Goal: Information Seeking & Learning: Learn about a topic

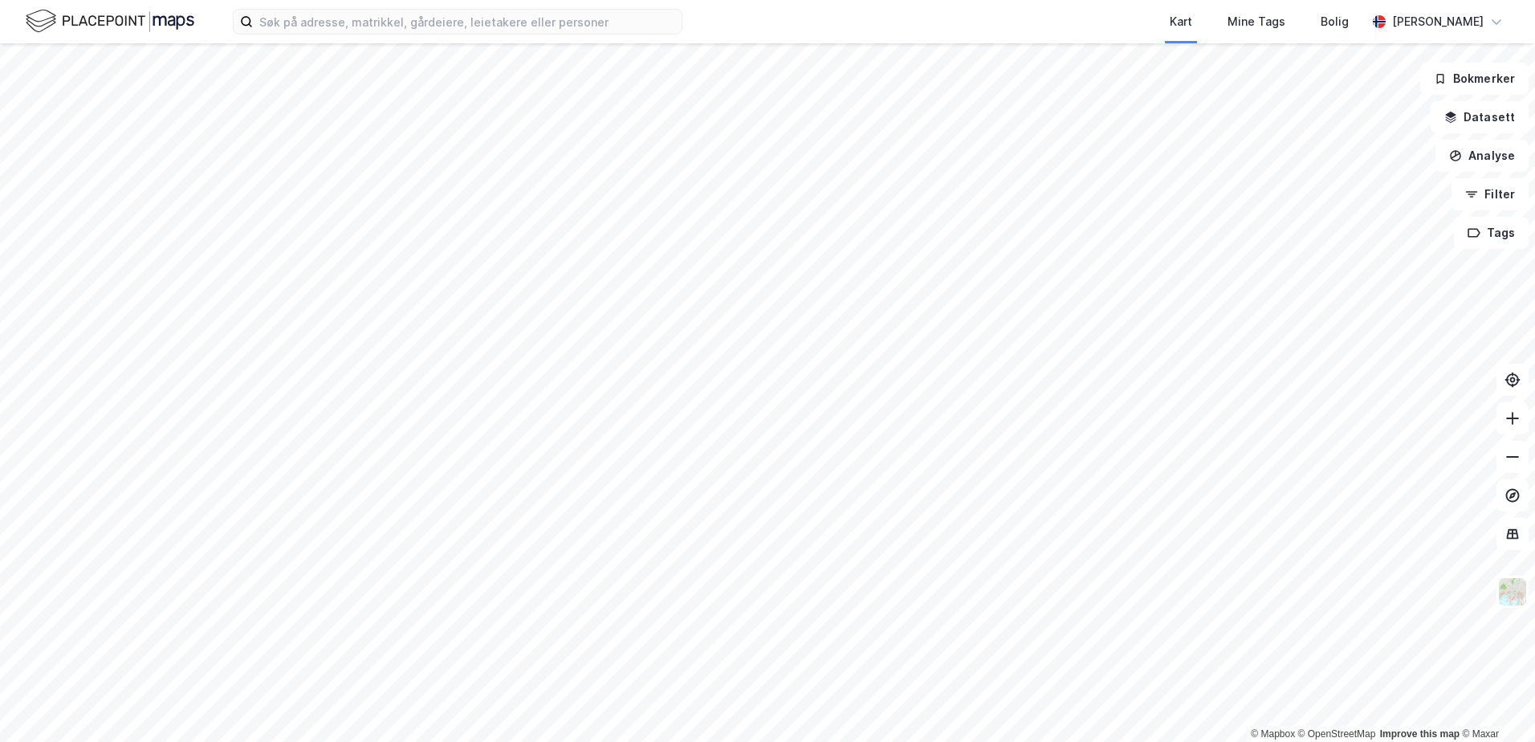
click at [1111, 0] on html "Kart Mine Tags Bolig [PERSON_NAME] © Mapbox © OpenStreetMap Improve this map © …" at bounding box center [767, 371] width 1535 height 742
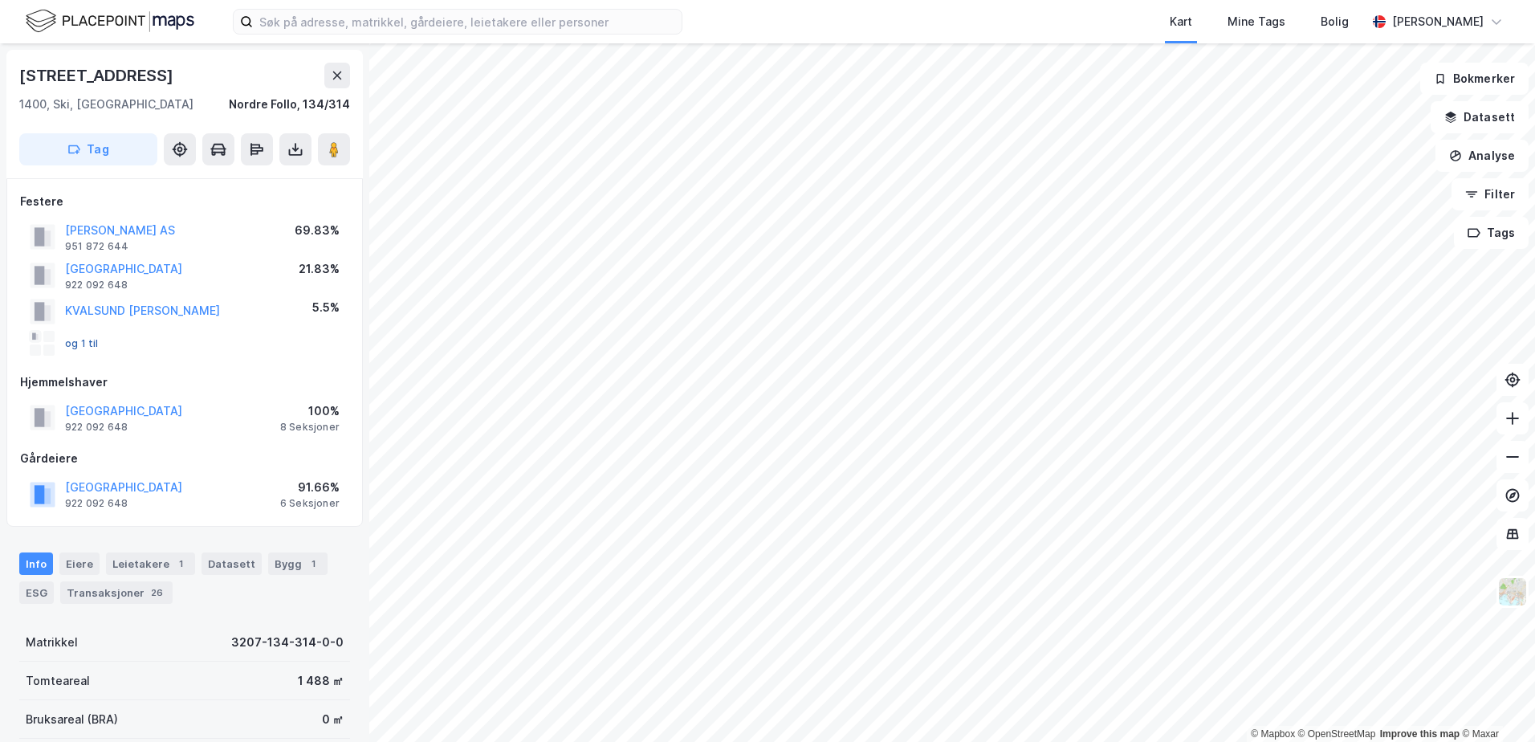
click at [0, 0] on button "og 1 til" at bounding box center [0, 0] width 0 height 0
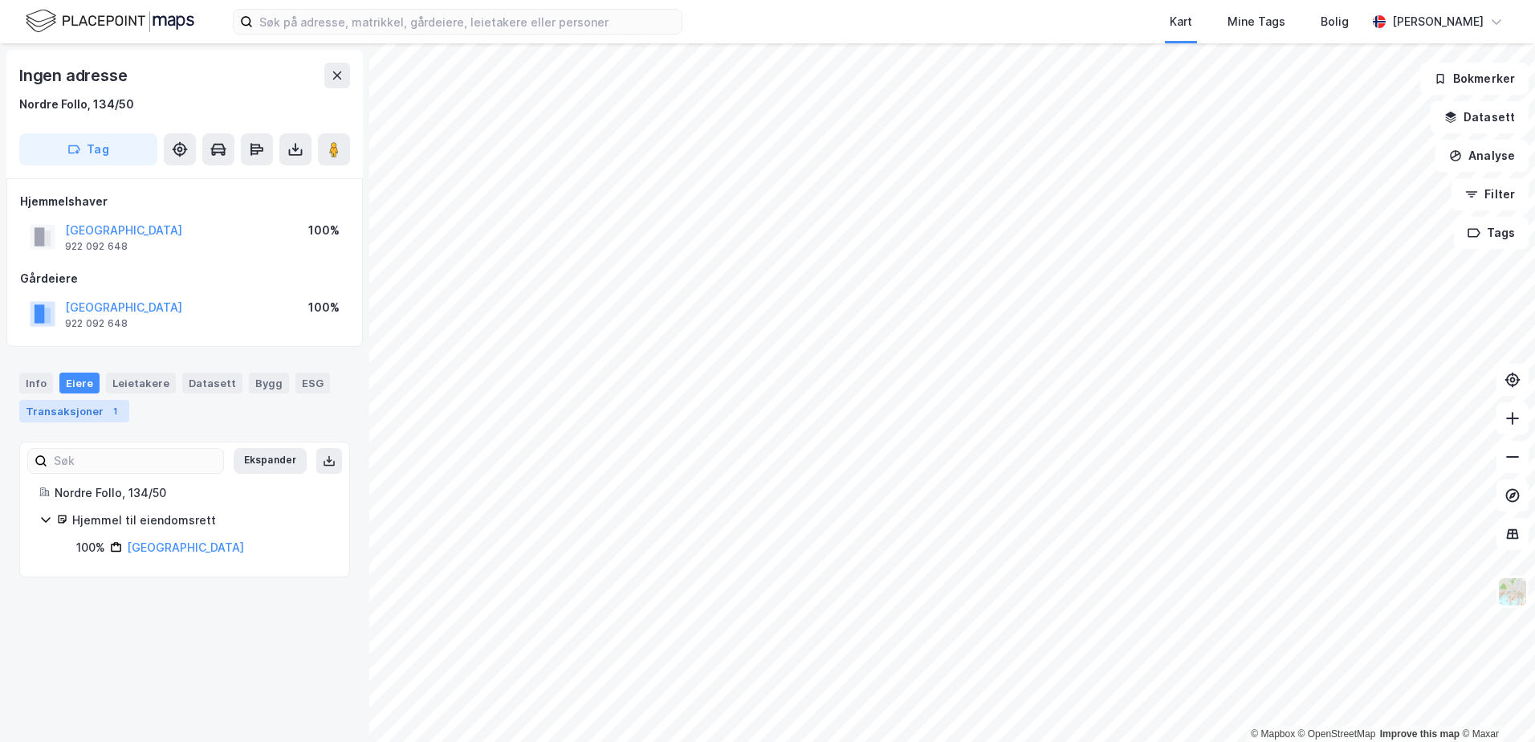
click at [78, 413] on div "Transaksjoner 1" at bounding box center [74, 411] width 110 height 22
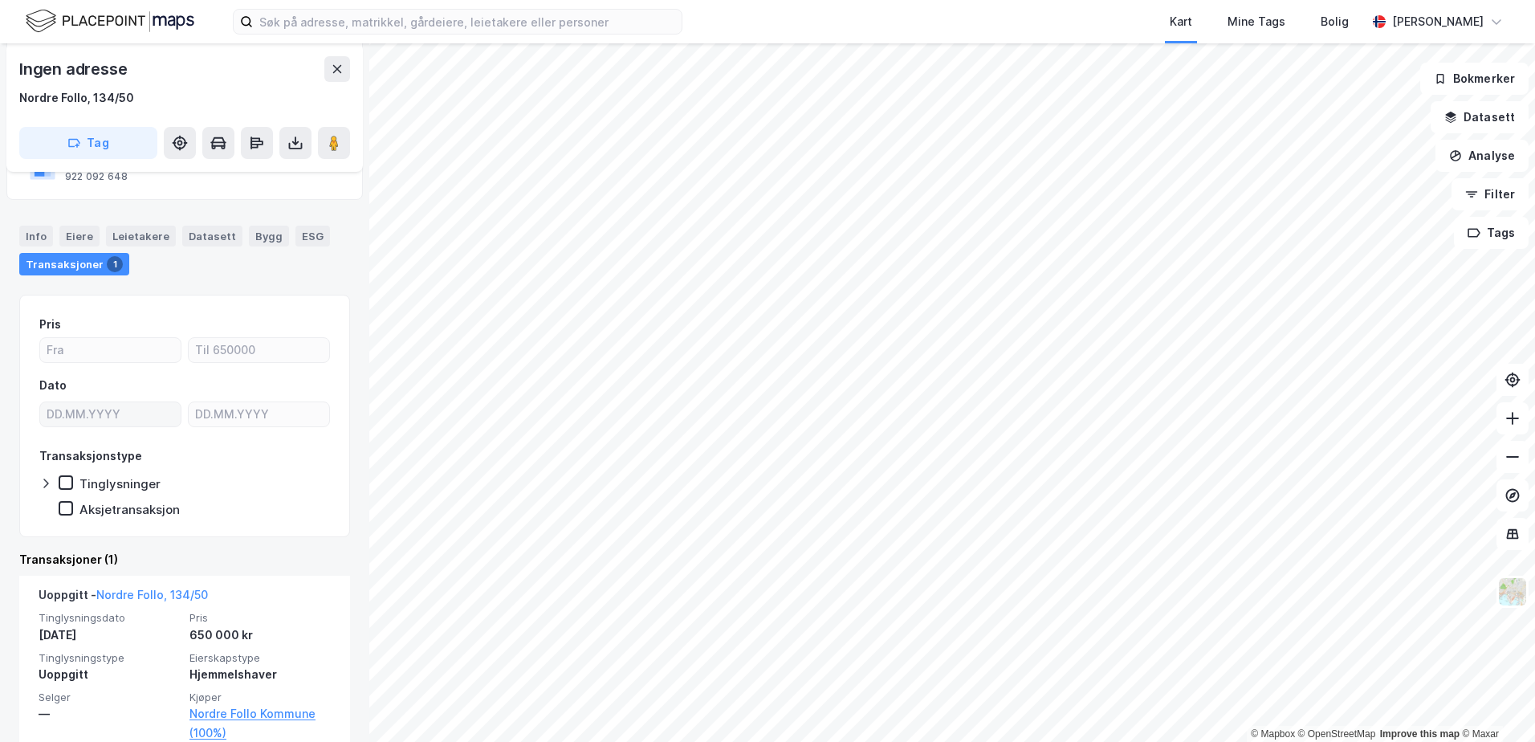
scroll to position [177, 0]
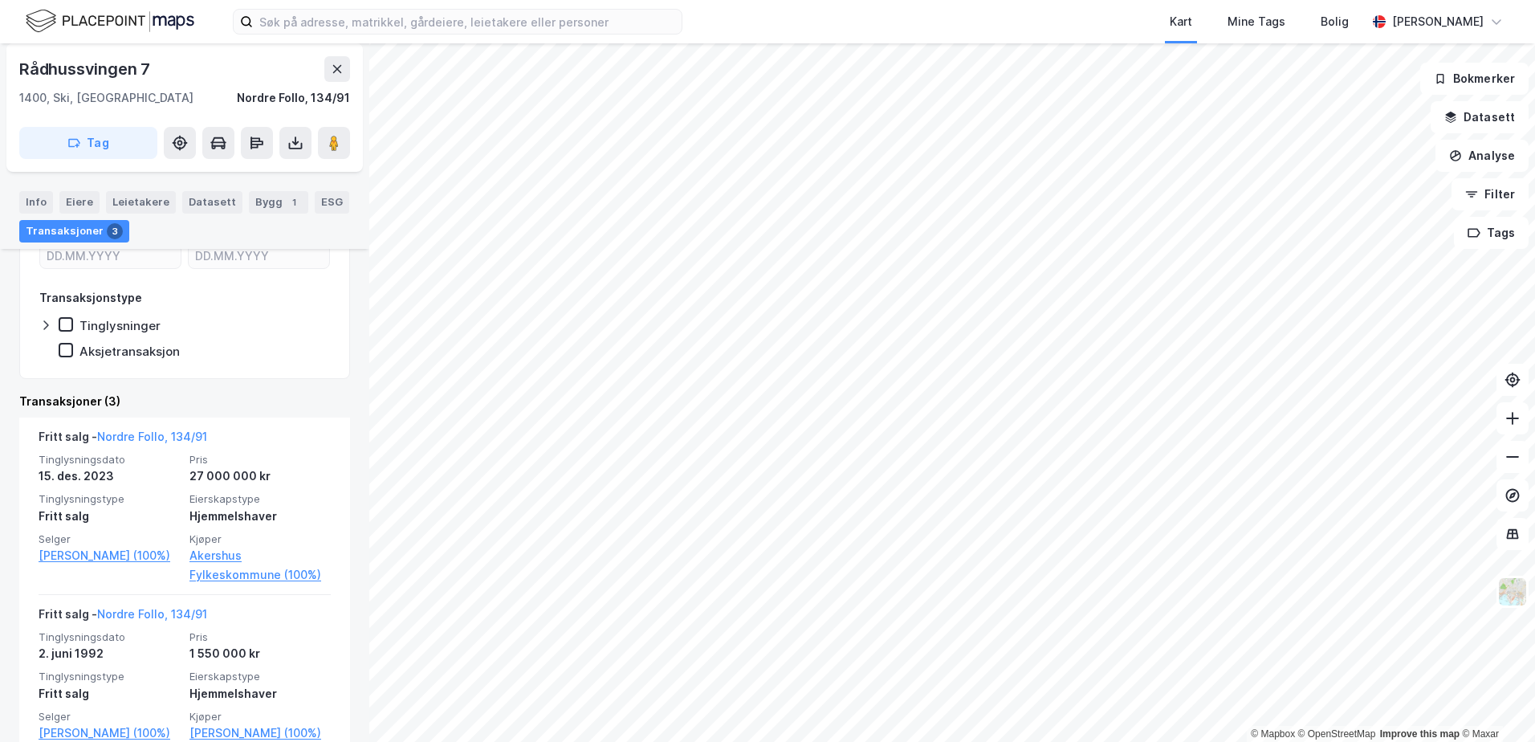
scroll to position [306, 0]
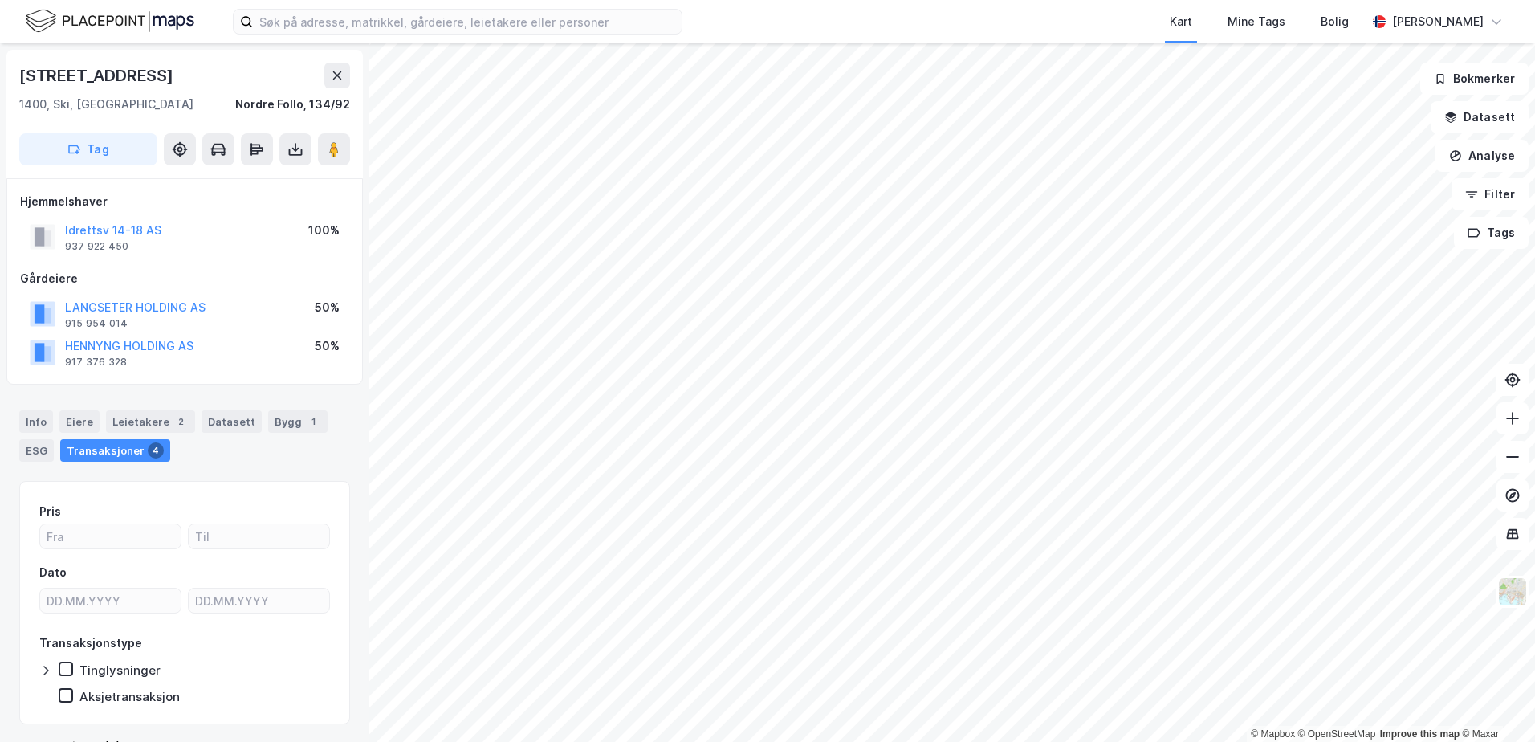
scroll to position [1, 0]
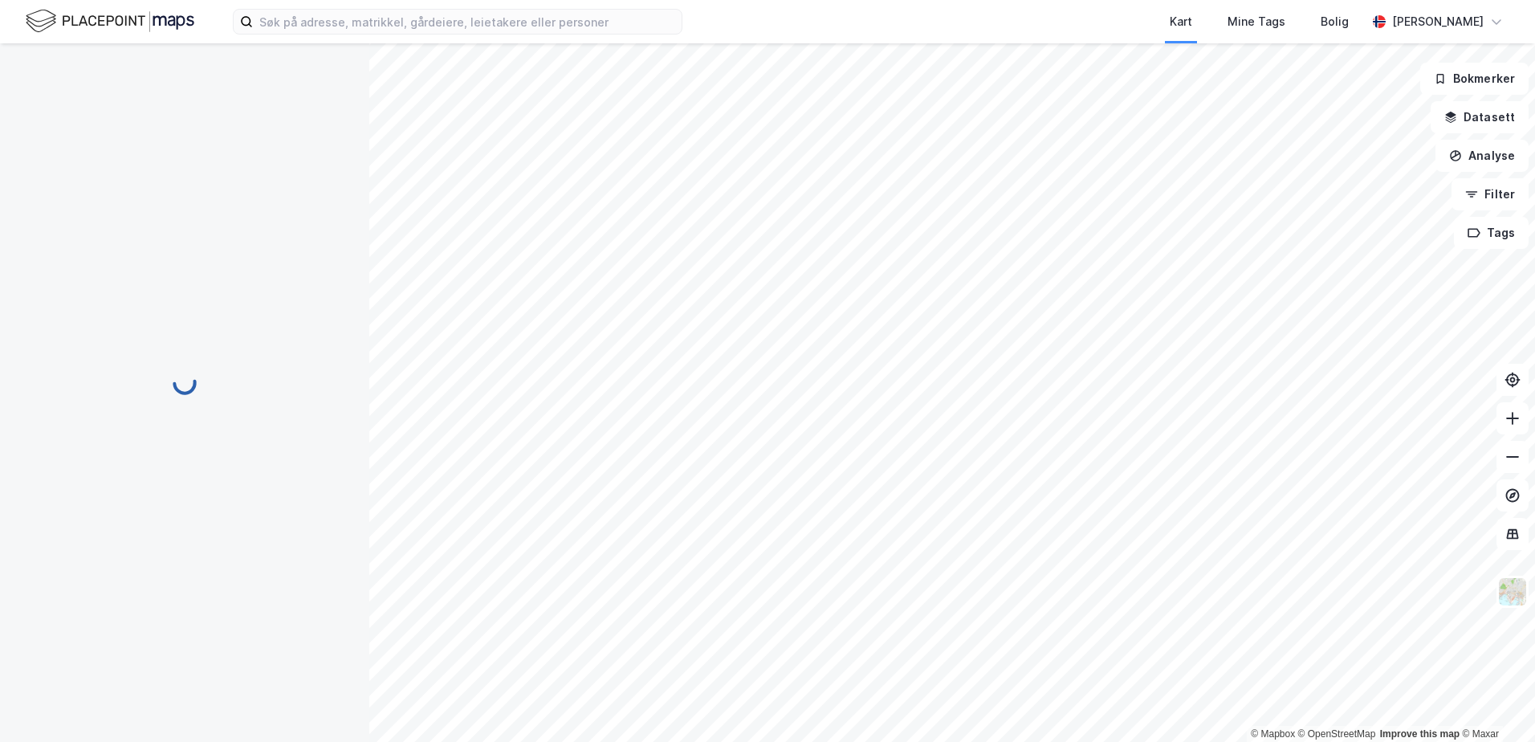
scroll to position [1, 0]
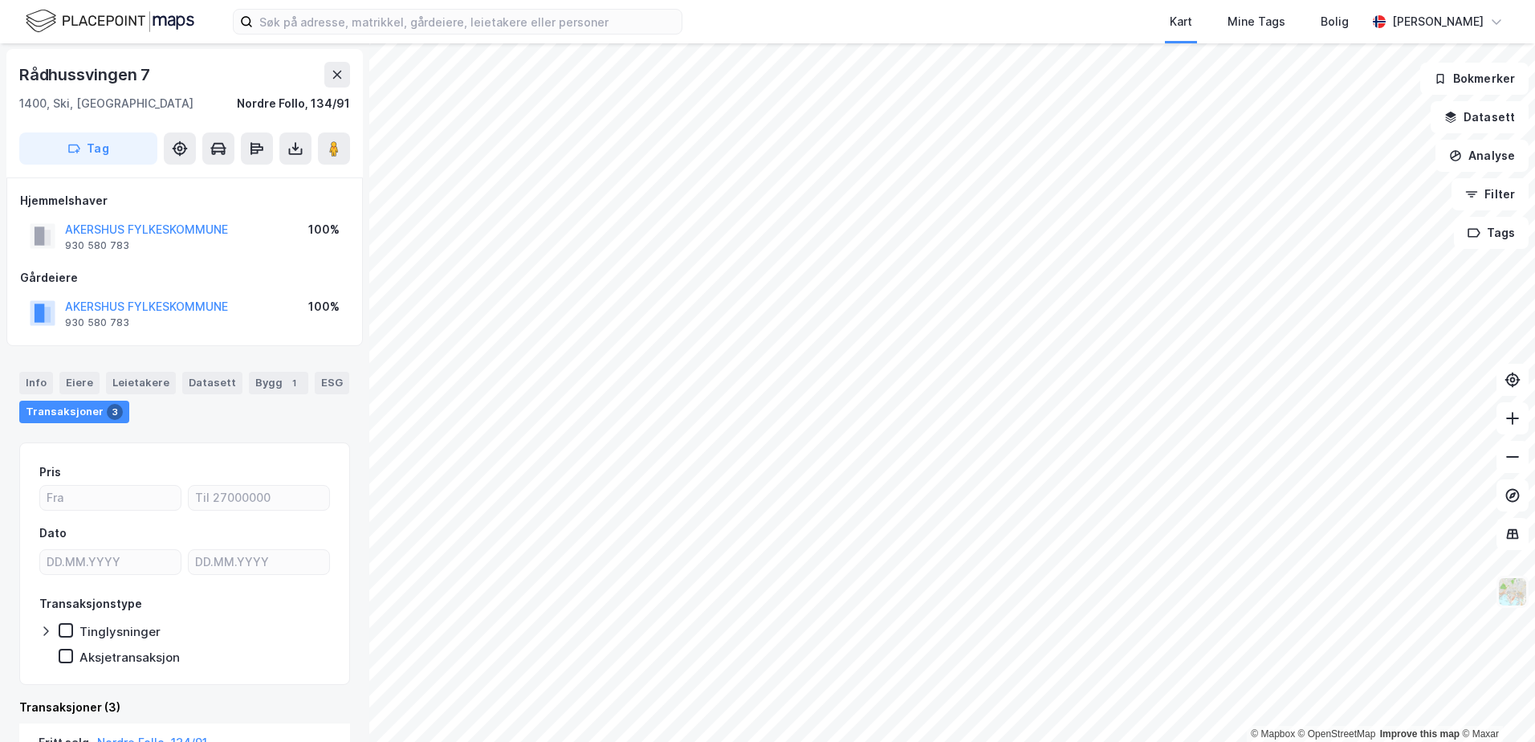
click at [1518, 593] on img at bounding box center [1513, 592] width 31 height 31
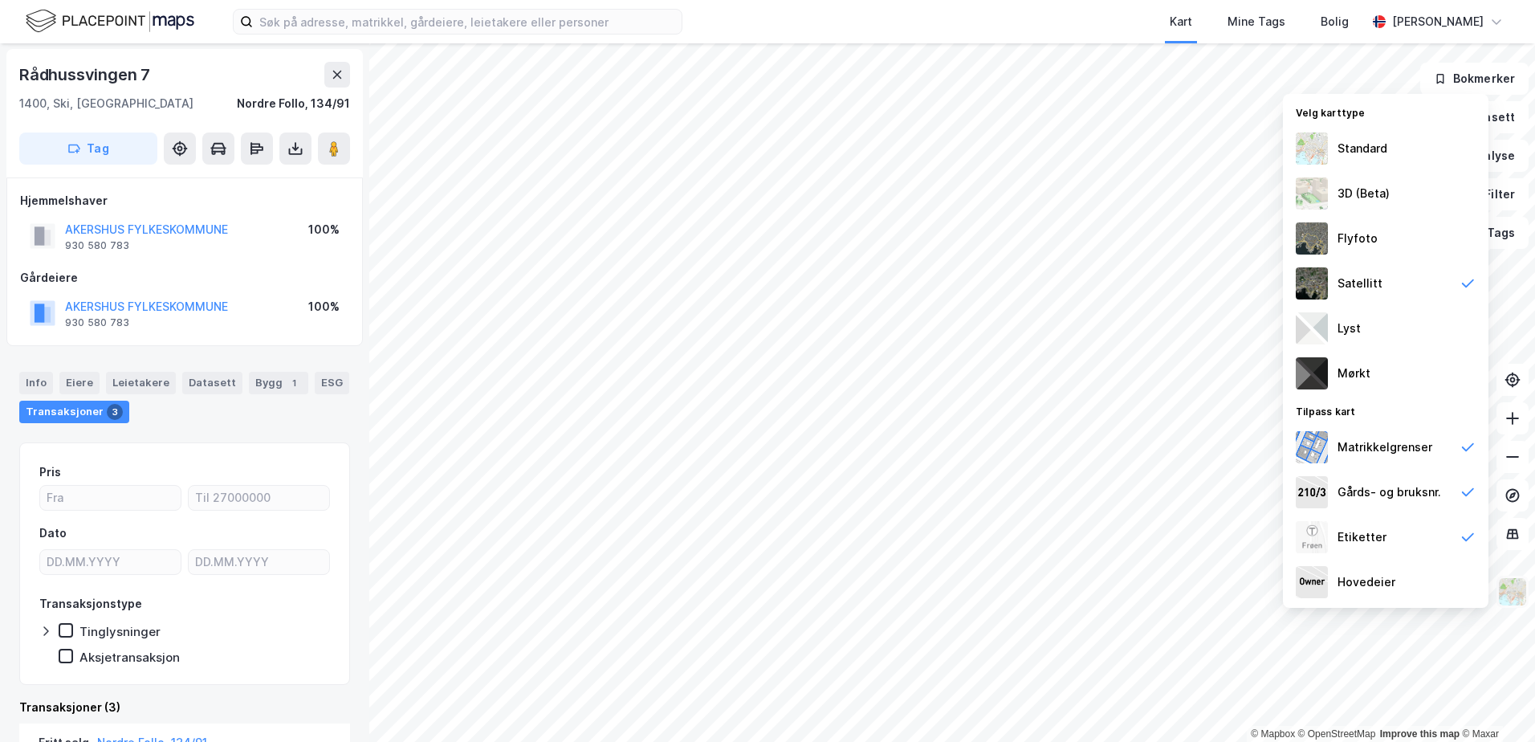
click at [1518, 593] on img at bounding box center [1513, 592] width 31 height 31
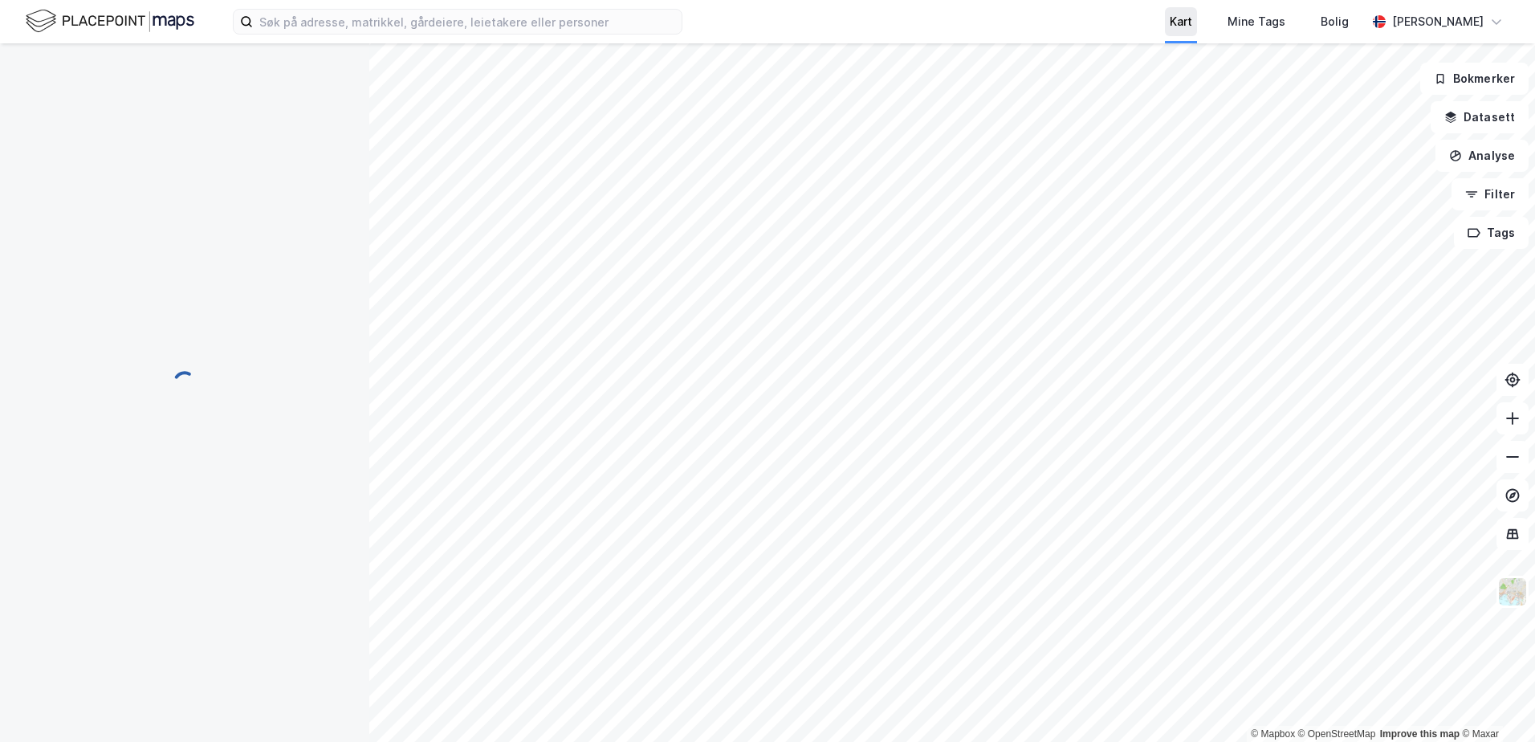
scroll to position [1, 0]
